Goal: Information Seeking & Learning: Learn about a topic

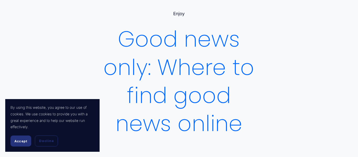
scroll to position [30, 0]
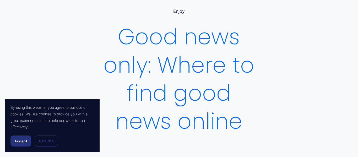
click at [23, 141] on span "Accept" at bounding box center [20, 141] width 13 height 4
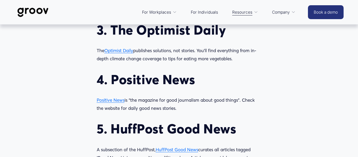
scroll to position [582, 0]
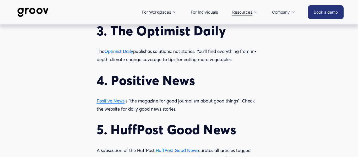
click at [109, 102] on span "Positive News" at bounding box center [111, 101] width 28 height 6
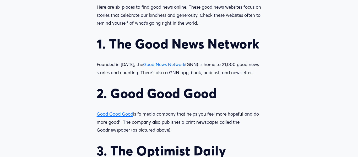
click at [162, 64] on span "Good News Network" at bounding box center [164, 65] width 42 height 6
